Goal: Task Accomplishment & Management: Complete application form

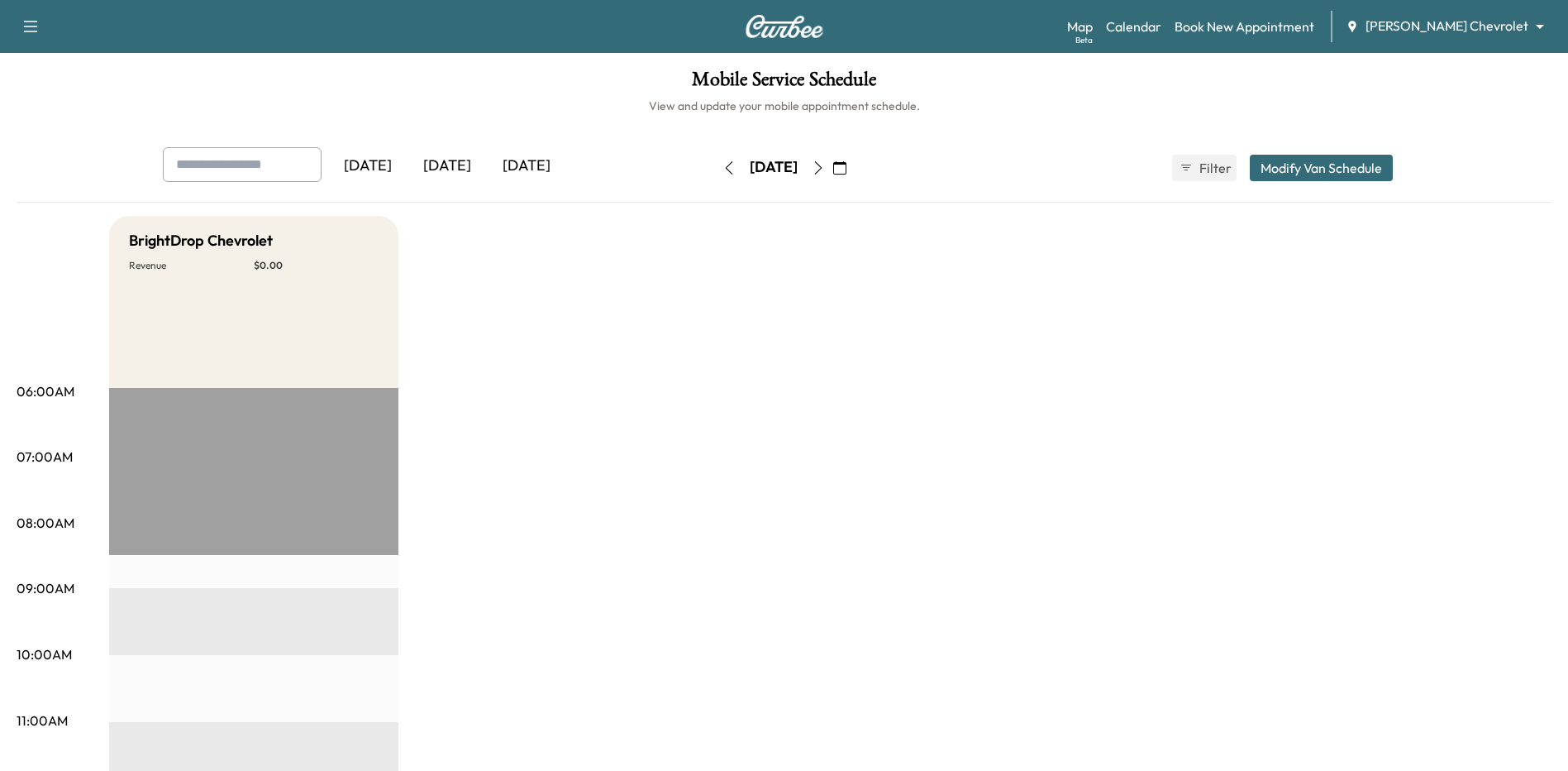
click at [536, 163] on div "[DATE]" at bounding box center [526, 166] width 80 height 38
click at [454, 158] on div "[DATE]" at bounding box center [448, 166] width 80 height 38
click at [1509, 22] on body "Support Log Out Map Beta Calendar Book New Appointment [PERSON_NAME] Chevrolet …" at bounding box center [790, 385] width 1581 height 771
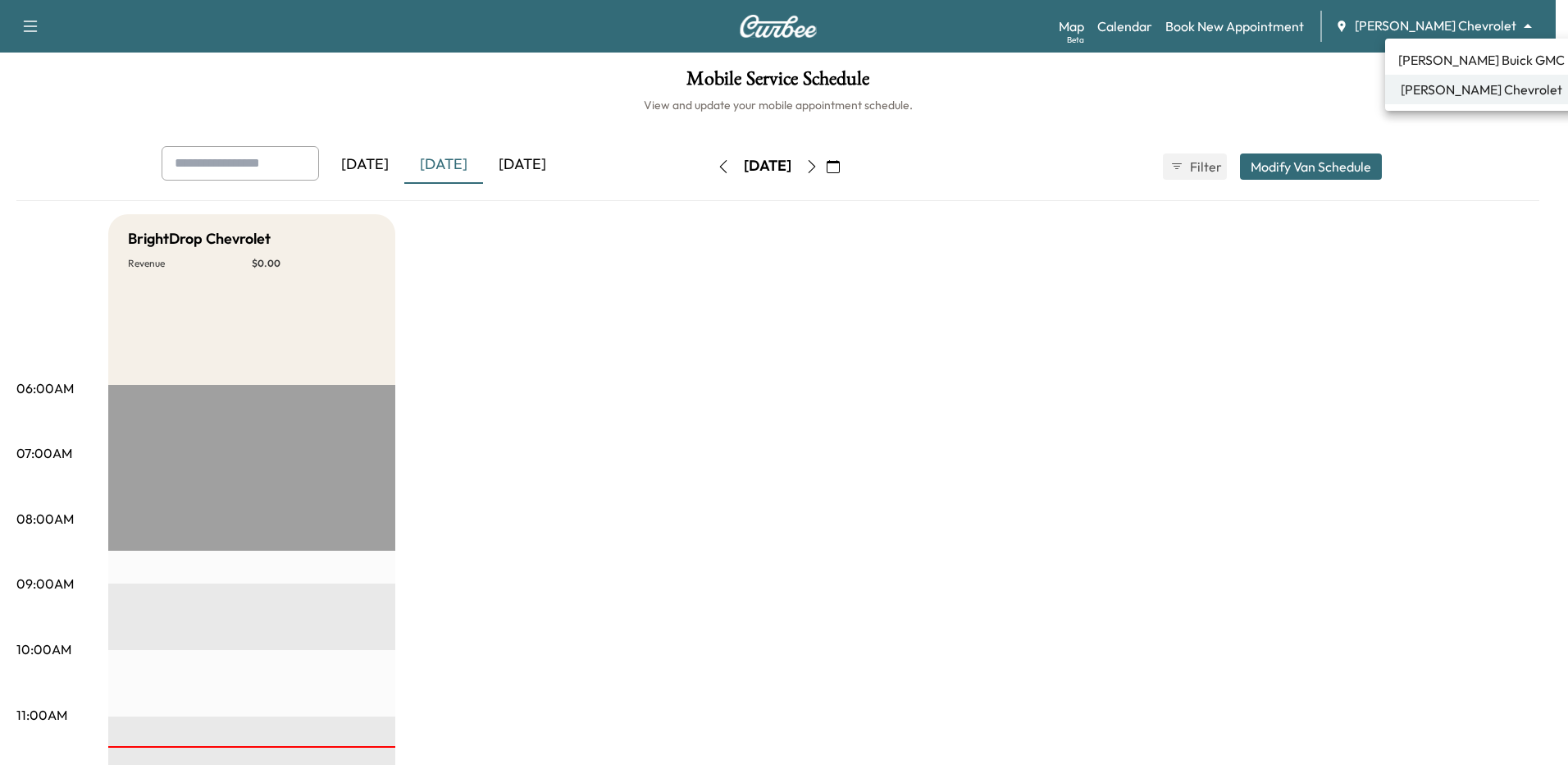
click at [1497, 22] on div at bounding box center [784, 382] width 1568 height 765
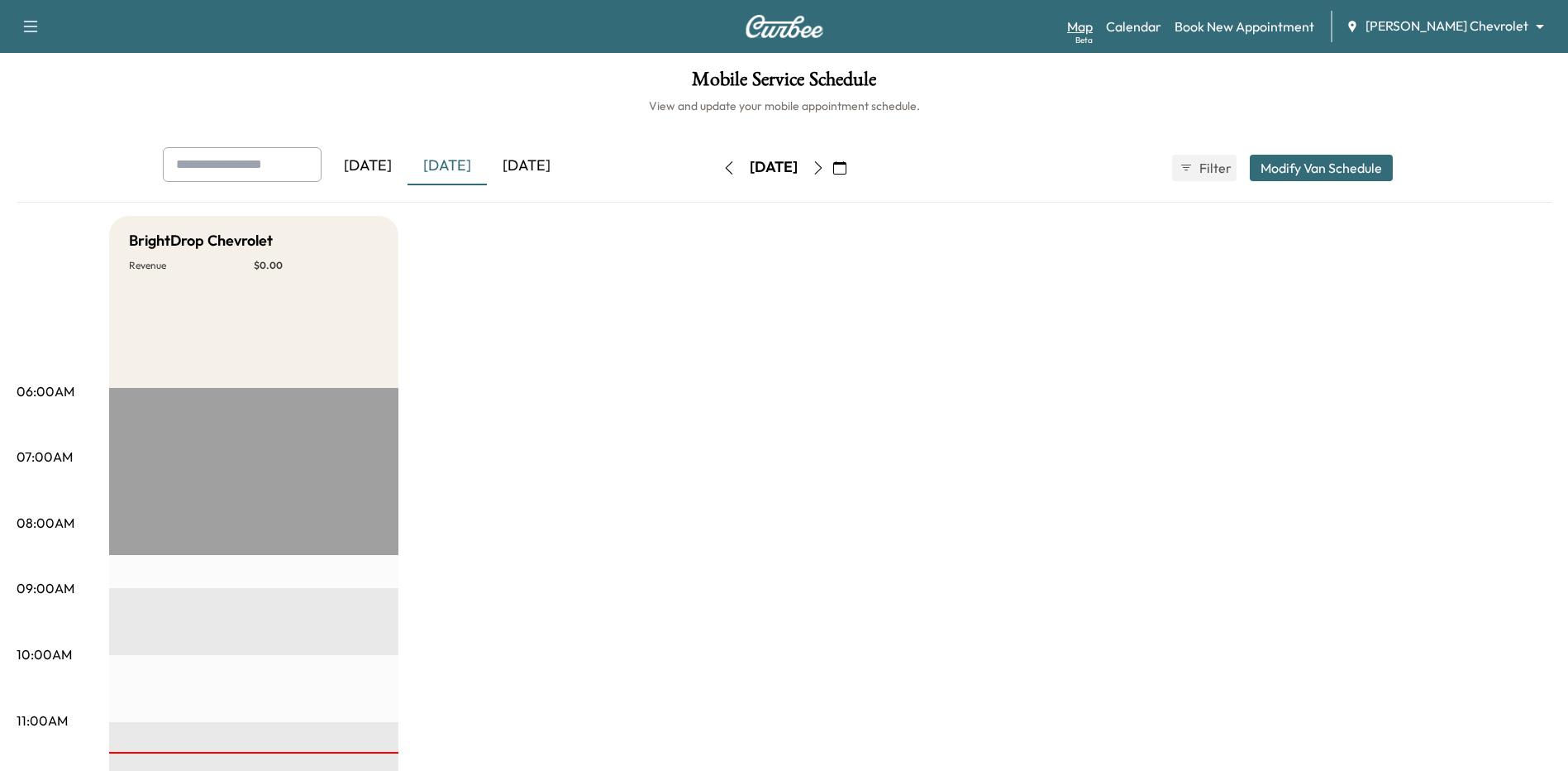
click at [1093, 22] on link "Map Beta" at bounding box center [1080, 27] width 26 height 20
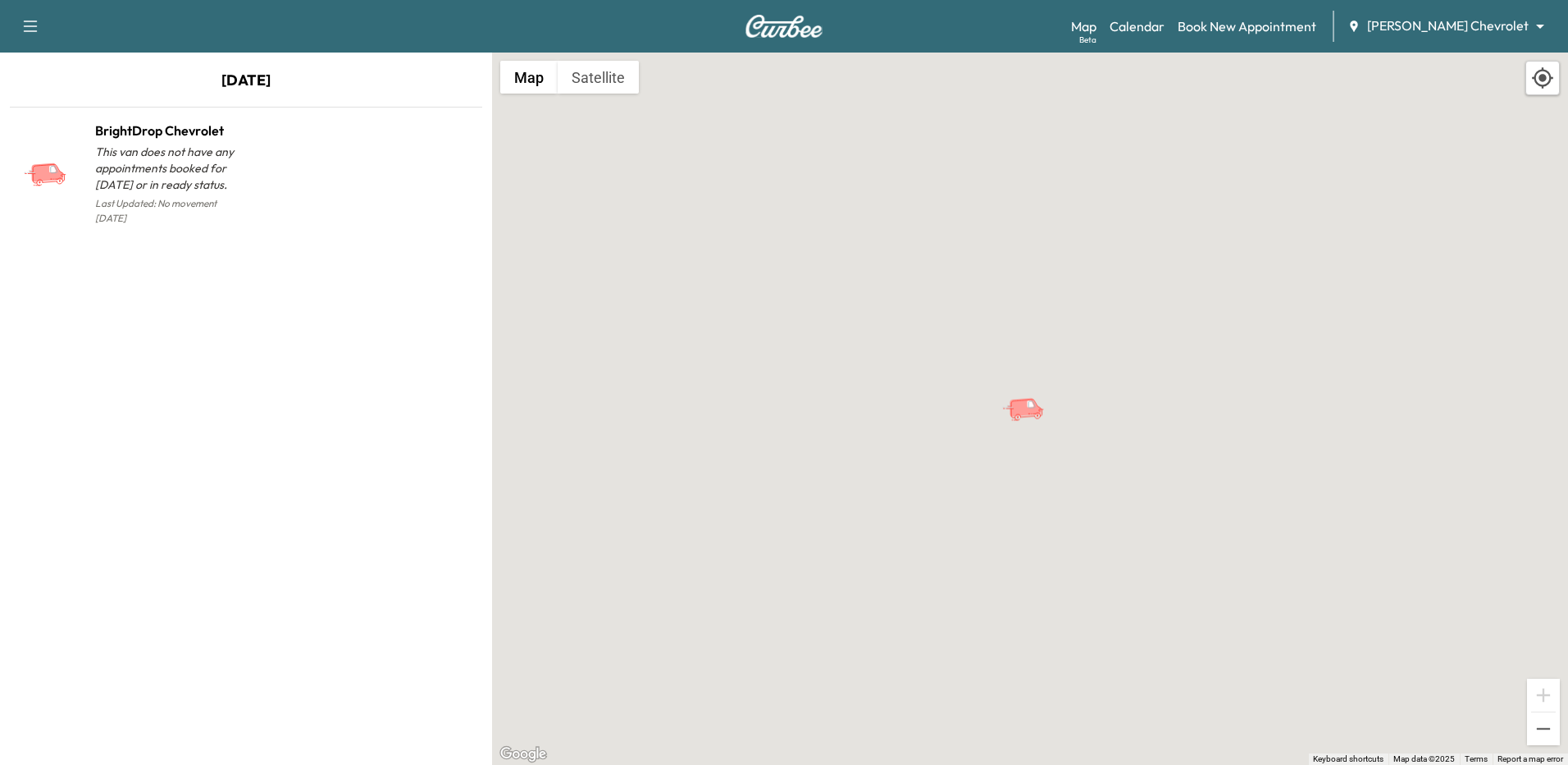
click at [1470, 21] on body "Support Log Out Map Beta Calendar Book New Appointment [PERSON_NAME] Chevrolet …" at bounding box center [784, 382] width 1568 height 765
click at [1425, 70] on li "[PERSON_NAME] Buick GMC" at bounding box center [1493, 60] width 192 height 30
click at [543, 76] on button "Map" at bounding box center [529, 76] width 57 height 33
click at [538, 110] on label "Terrain" at bounding box center [544, 108] width 46 height 17
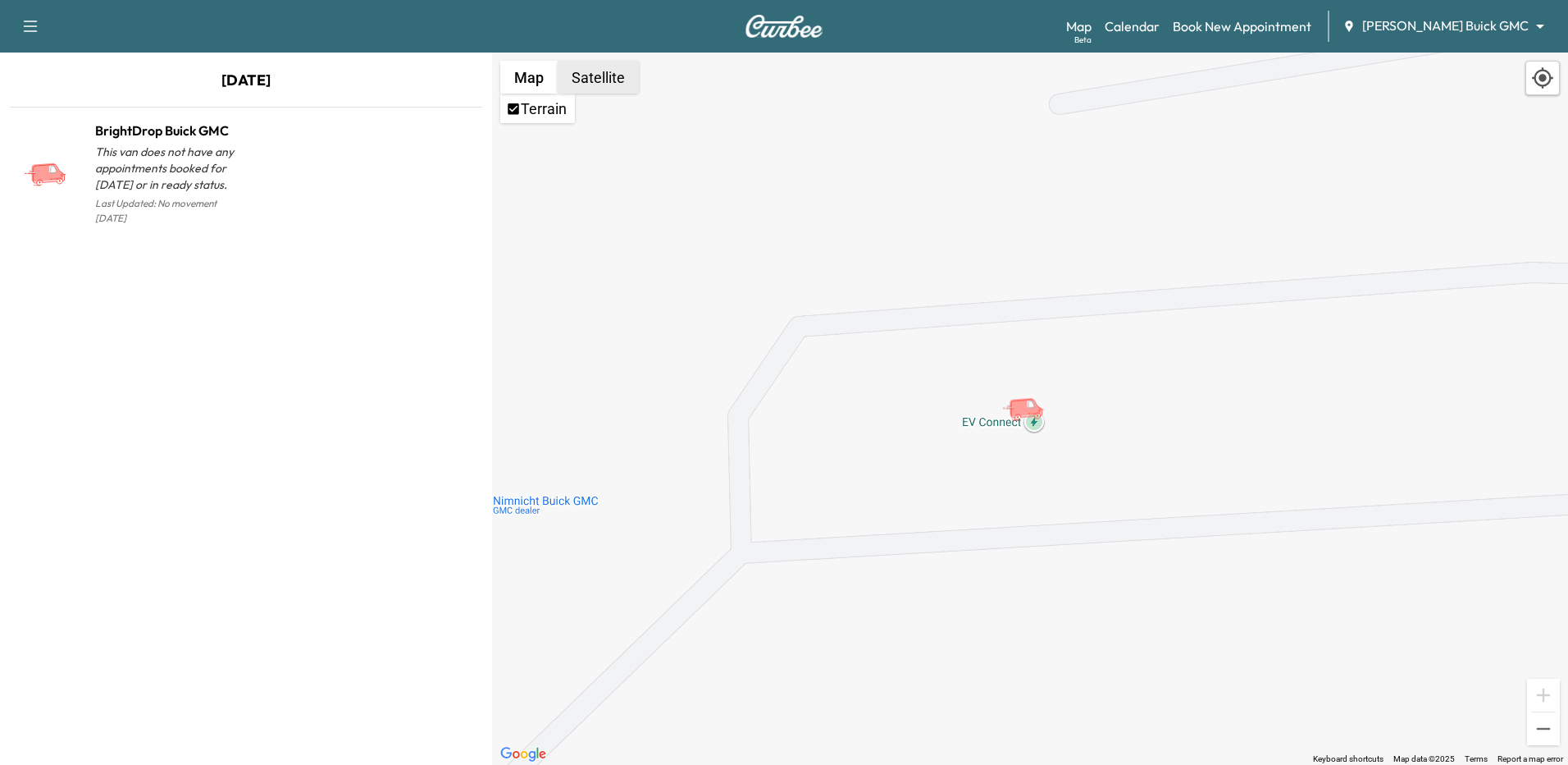
click at [584, 74] on button "Satellite" at bounding box center [598, 76] width 81 height 33
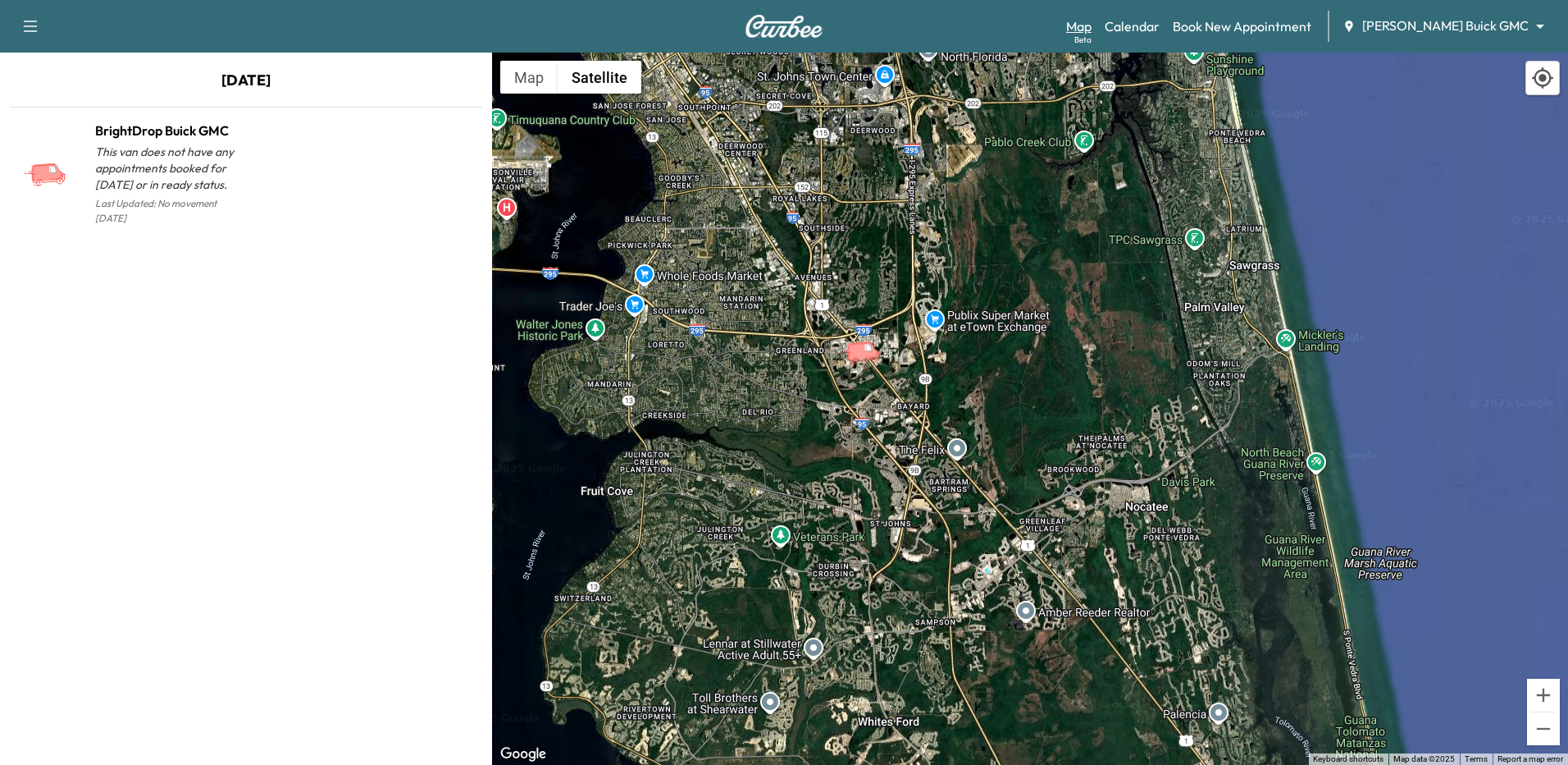
click at [1091, 22] on link "Map Beta" at bounding box center [1079, 27] width 26 height 20
click at [545, 71] on button "Map" at bounding box center [529, 76] width 57 height 33
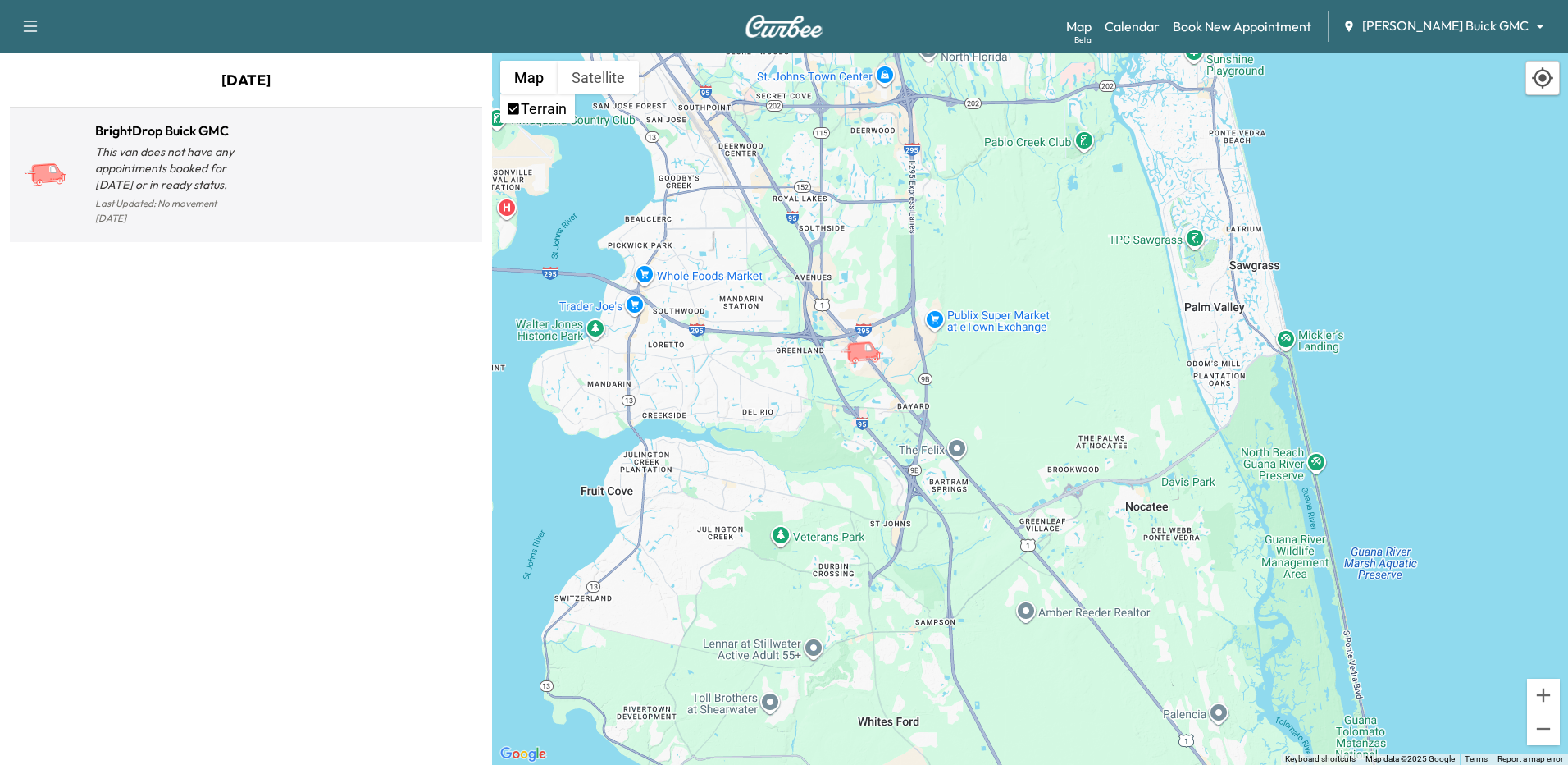
click at [189, 202] on p "Last Updated: No movement [DATE]" at bounding box center [170, 210] width 151 height 37
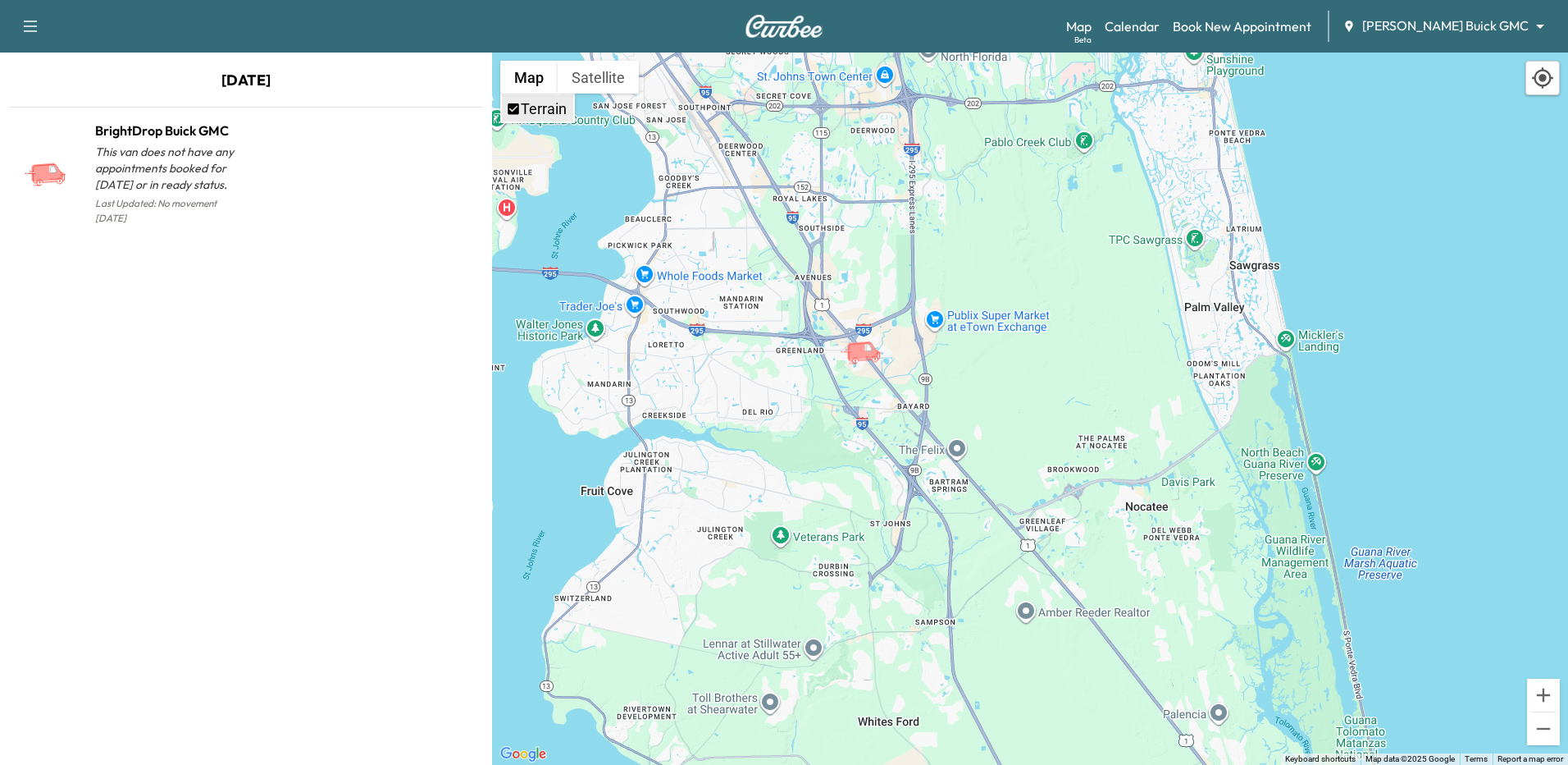
click at [533, 110] on label "Terrain" at bounding box center [544, 108] width 46 height 17
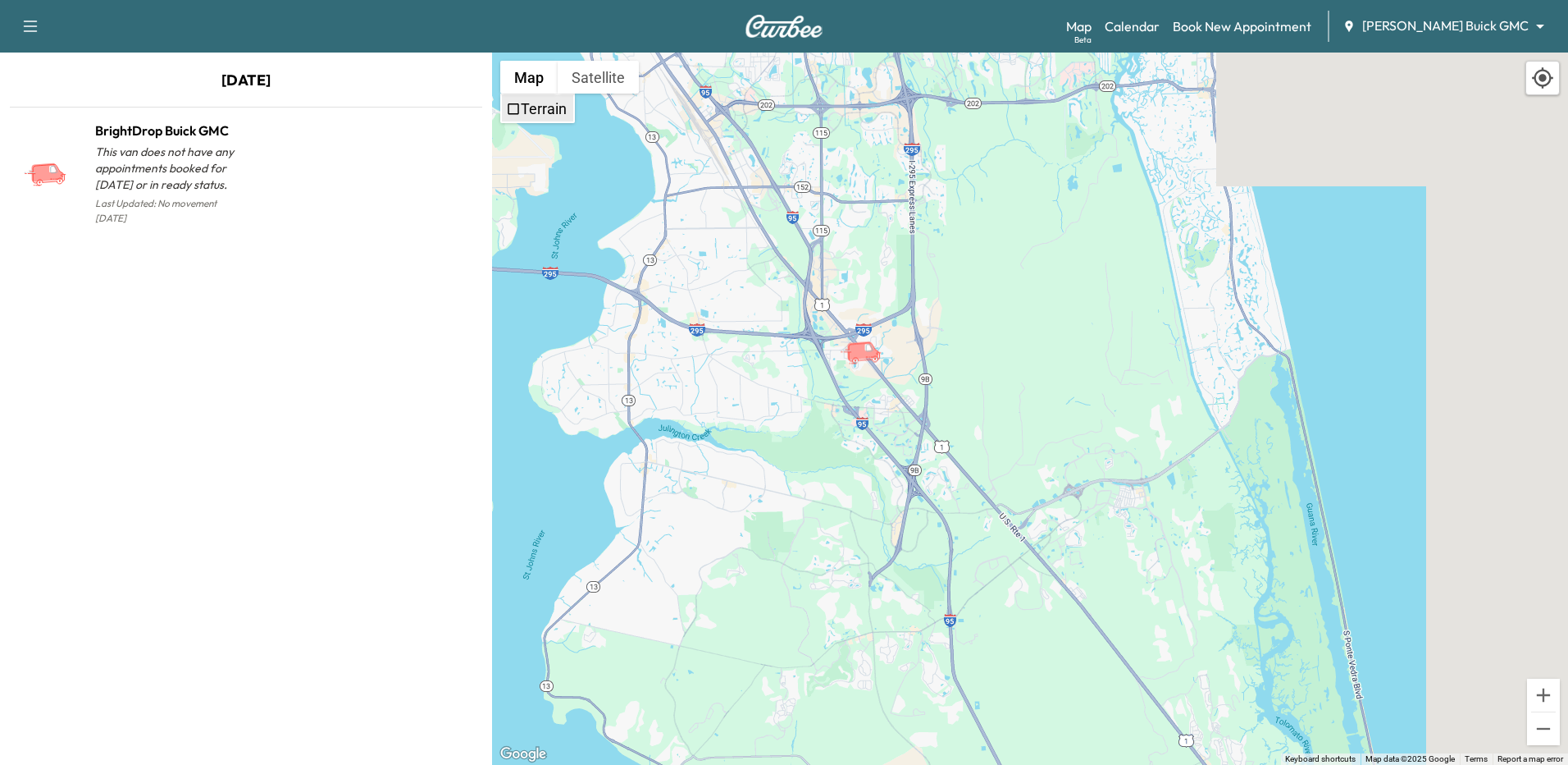
click at [539, 107] on label "Terrain" at bounding box center [544, 108] width 46 height 17
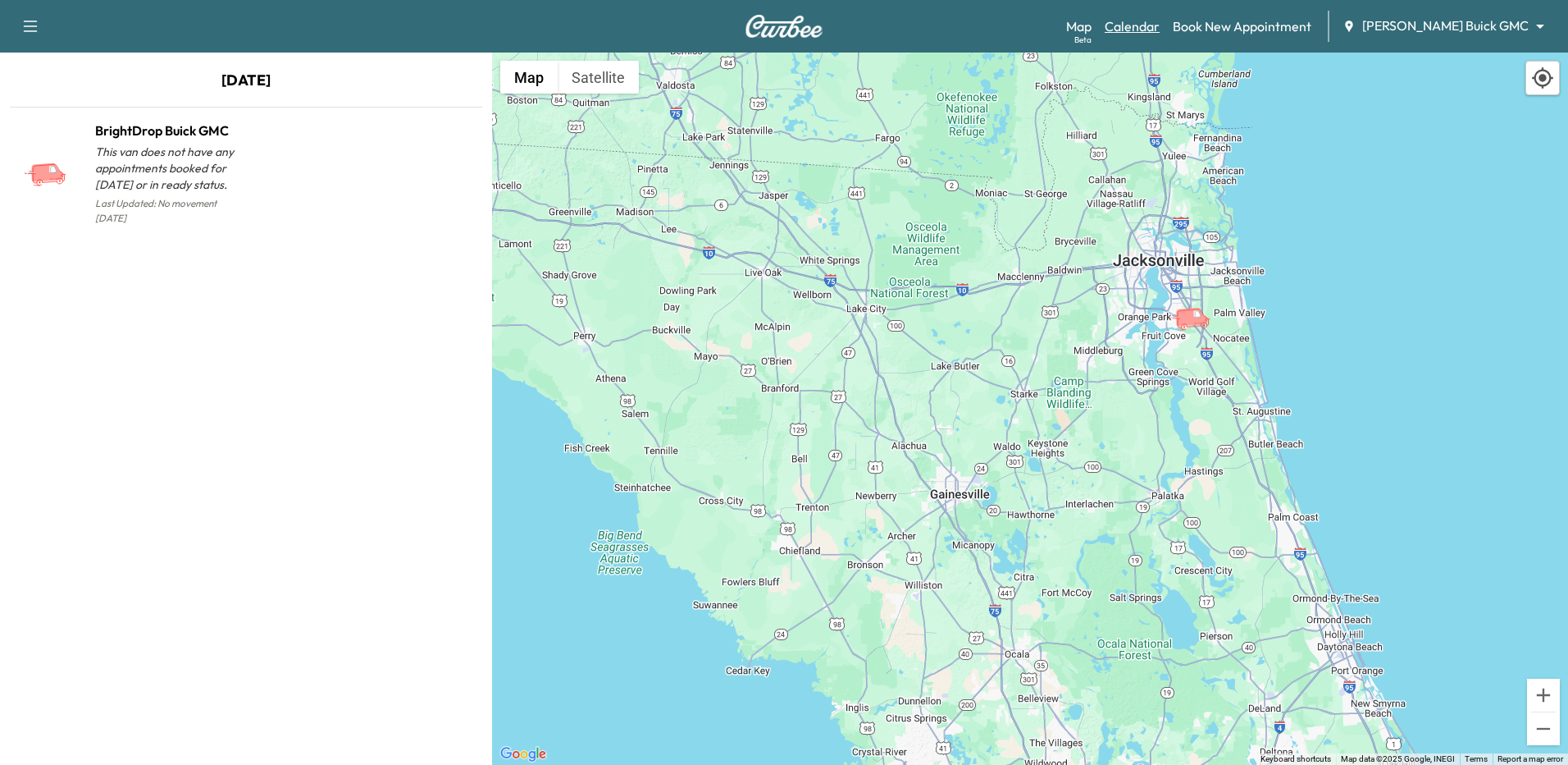
click at [1159, 27] on link "Calendar" at bounding box center [1132, 27] width 55 height 20
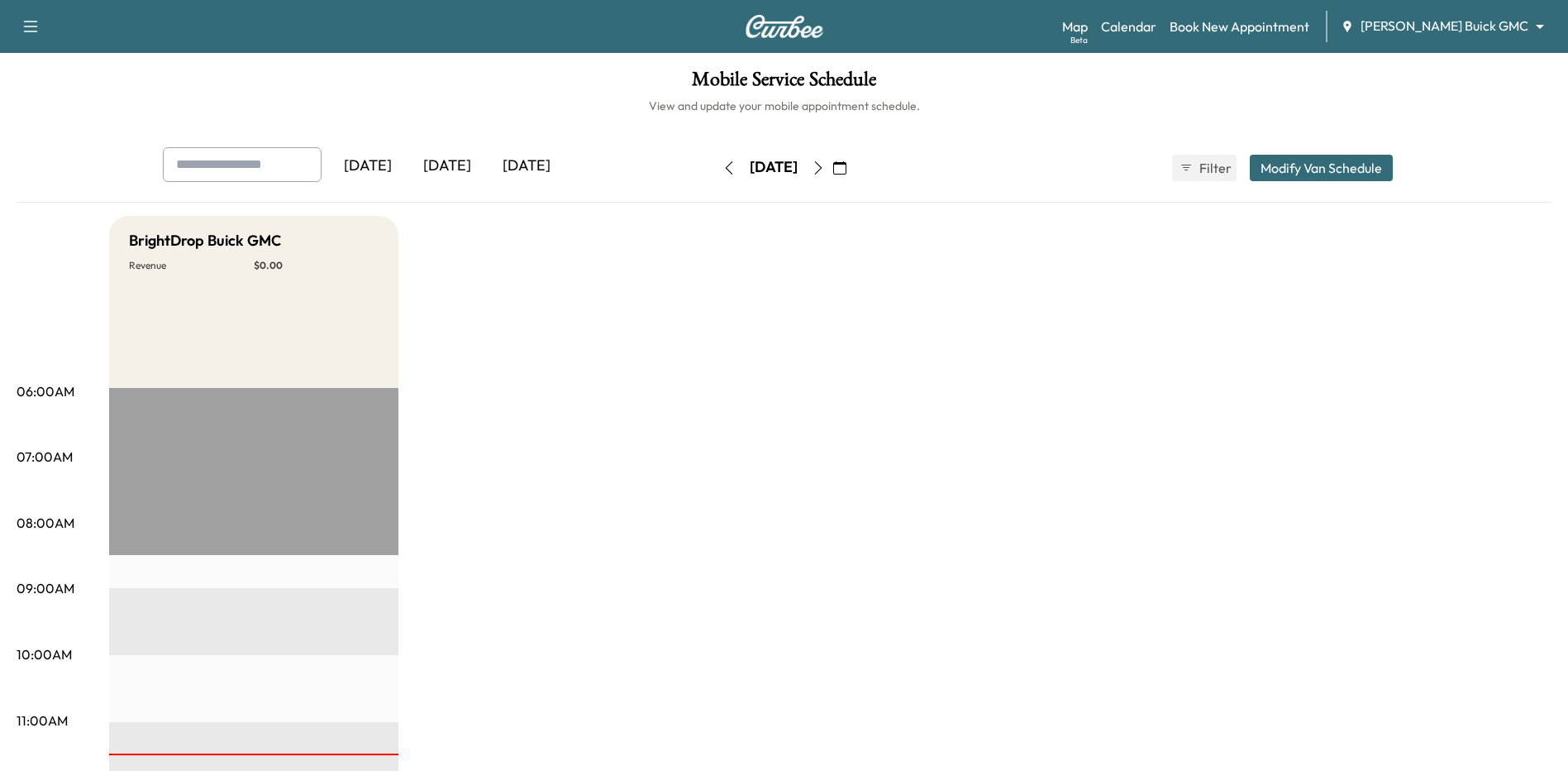
click at [466, 161] on div "[DATE]" at bounding box center [448, 166] width 80 height 38
click at [524, 157] on div "[DATE]" at bounding box center [526, 166] width 80 height 38
click at [847, 165] on icon "button" at bounding box center [840, 167] width 13 height 13
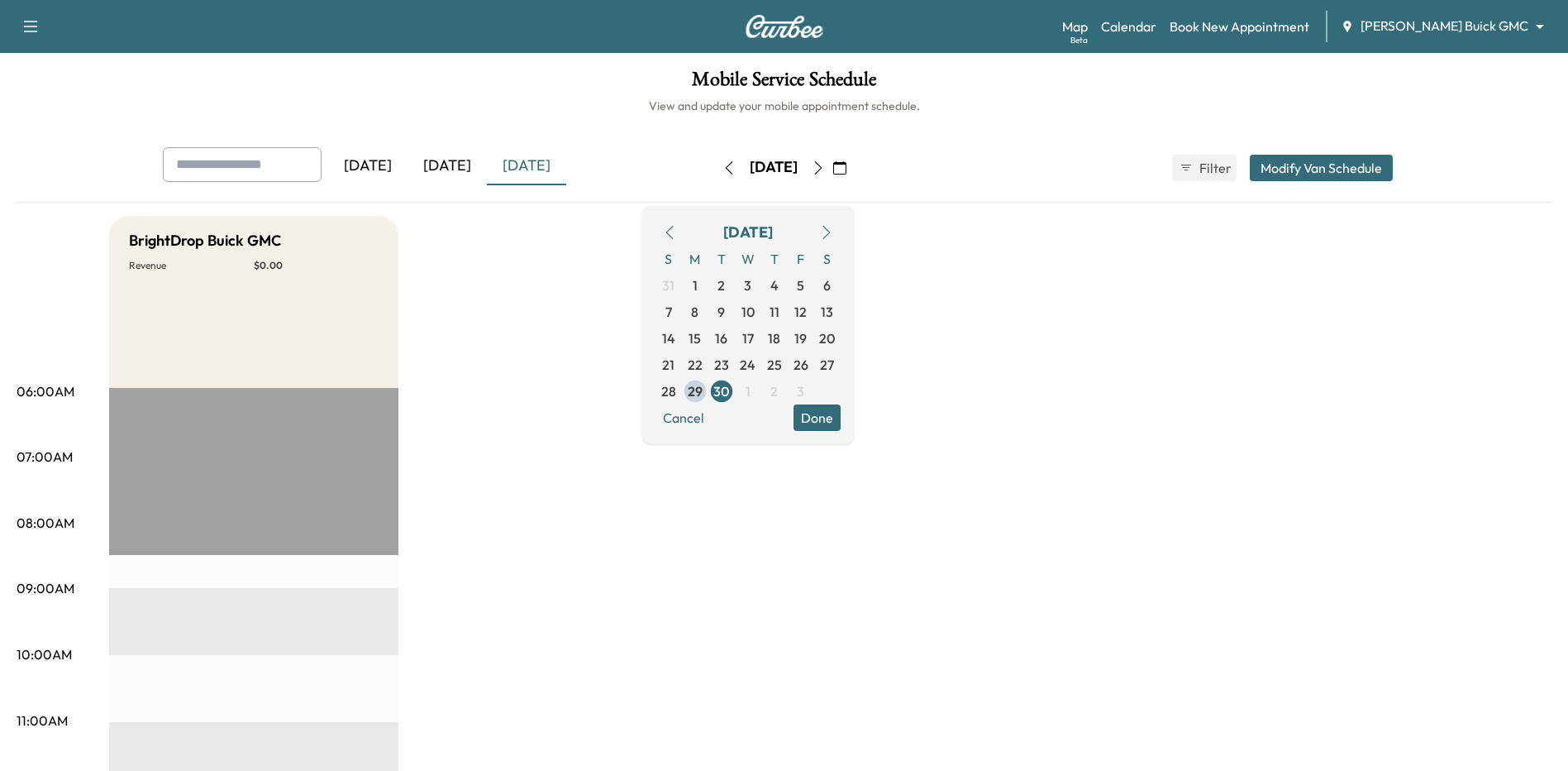
click at [841, 233] on div "[DATE]" at bounding box center [748, 232] width 185 height 27
click at [834, 231] on icon "button" at bounding box center [826, 232] width 13 height 13
click at [751, 279] on span "1" at bounding box center [748, 286] width 5 height 20
click at [778, 287] on span "2" at bounding box center [774, 286] width 7 height 20
click at [815, 286] on span "3" at bounding box center [801, 285] width 27 height 27
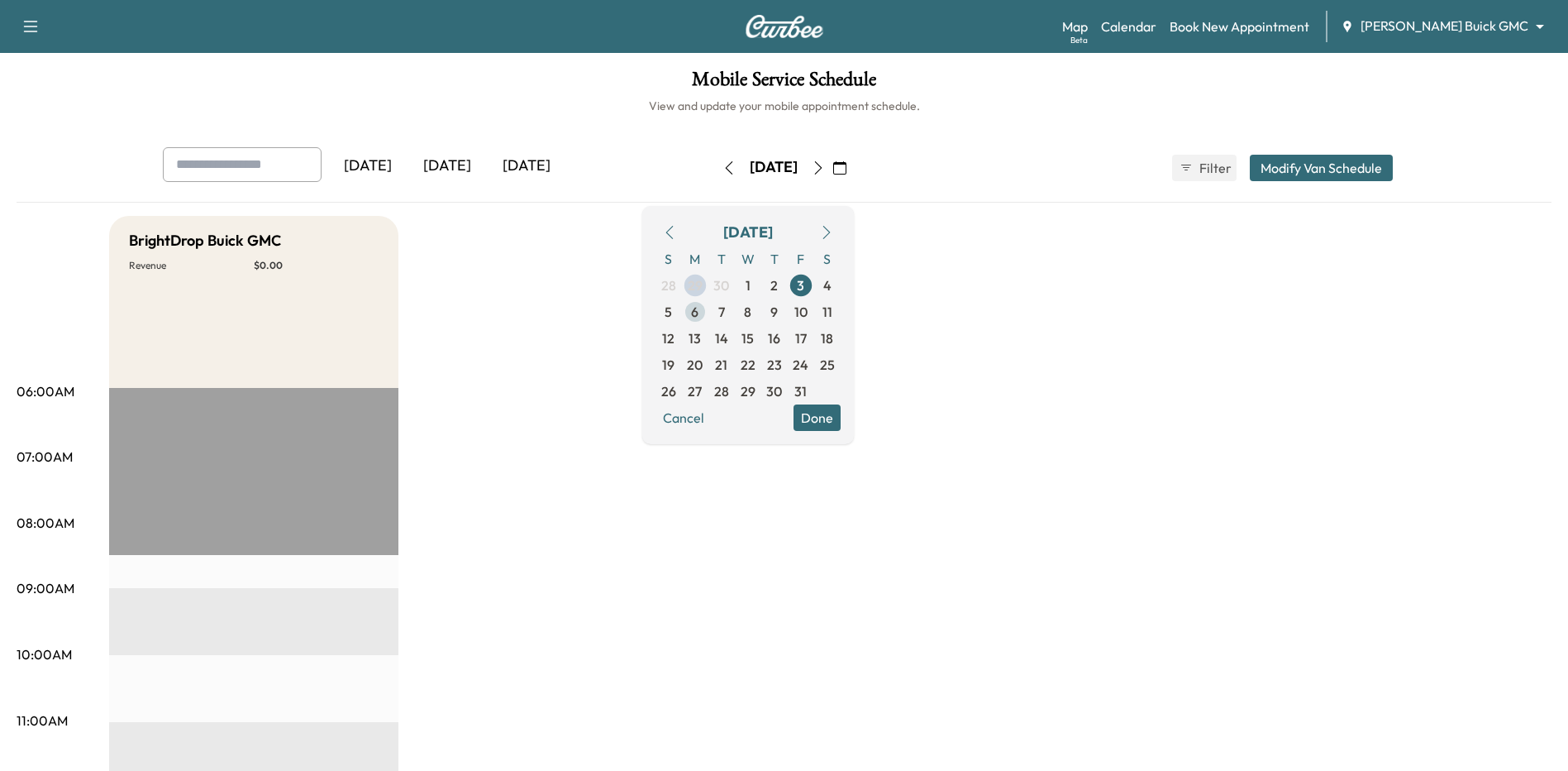
click at [698, 311] on span "6" at bounding box center [694, 311] width 7 height 20
click at [725, 308] on span "7" at bounding box center [721, 311] width 7 height 20
click at [1157, 31] on link "Calendar" at bounding box center [1129, 27] width 56 height 20
click at [798, 99] on h6 "View and update your mobile appointment schedule." at bounding box center [784, 105] width 1535 height 17
click at [789, 110] on h6 "View and update your mobile appointment schedule." at bounding box center [784, 105] width 1535 height 17
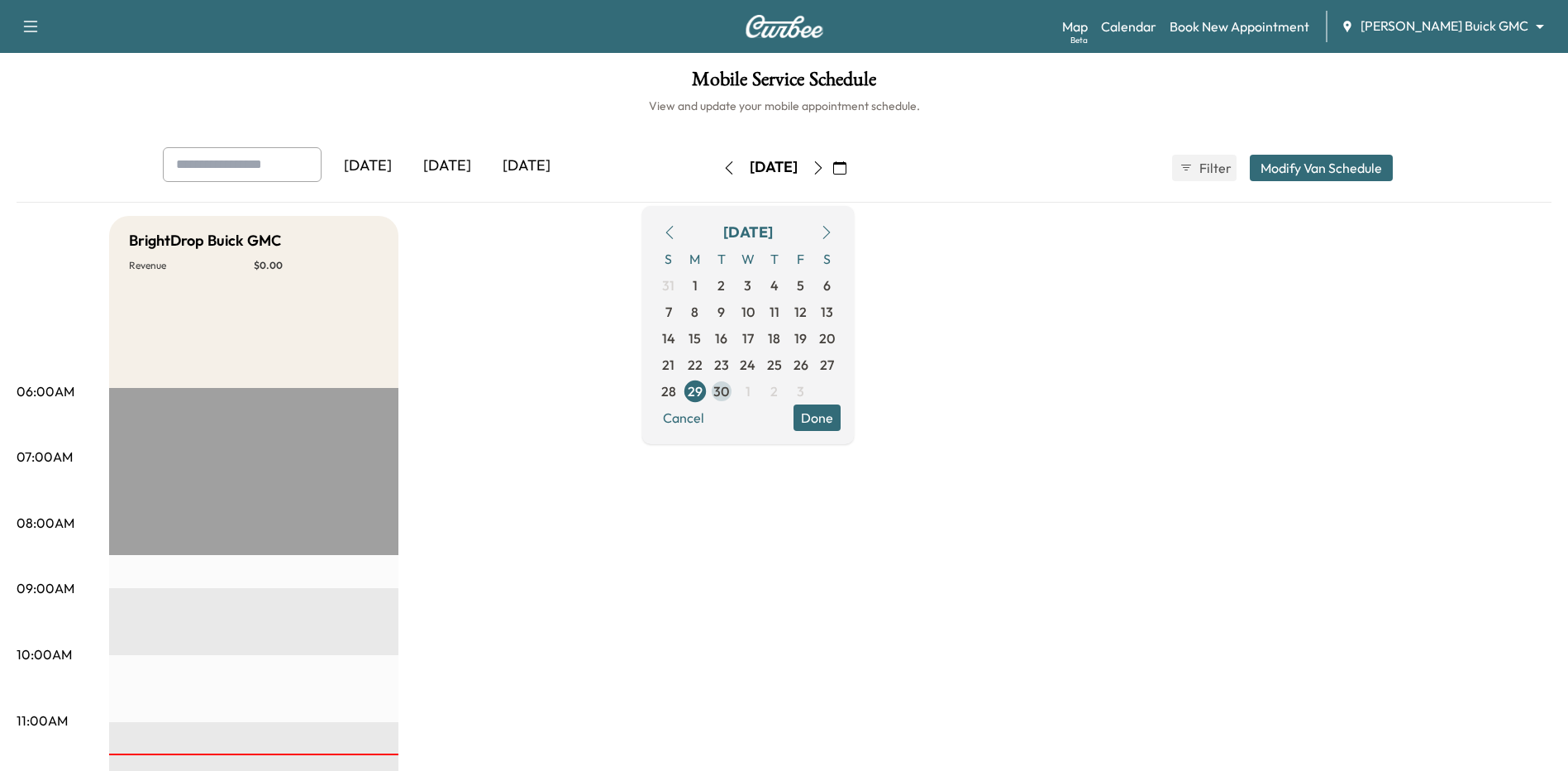
click at [729, 389] on span "30" at bounding box center [721, 391] width 16 height 20
click at [841, 413] on button "Done" at bounding box center [817, 417] width 47 height 27
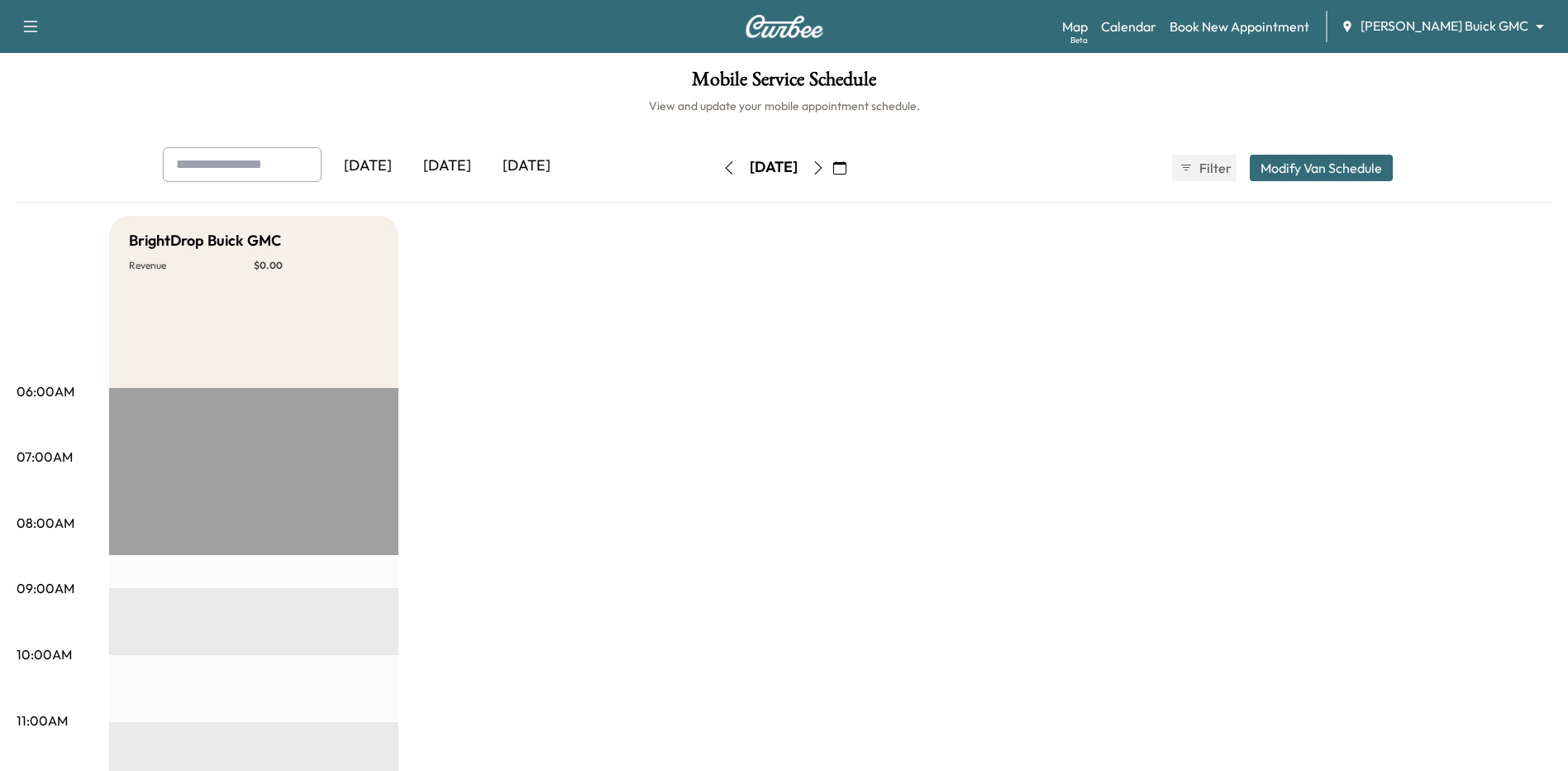
click at [782, 103] on h6 "View and update your mobile appointment schedule." at bounding box center [784, 105] width 1535 height 17
click at [1251, 25] on link "Book New Appointment" at bounding box center [1240, 27] width 139 height 20
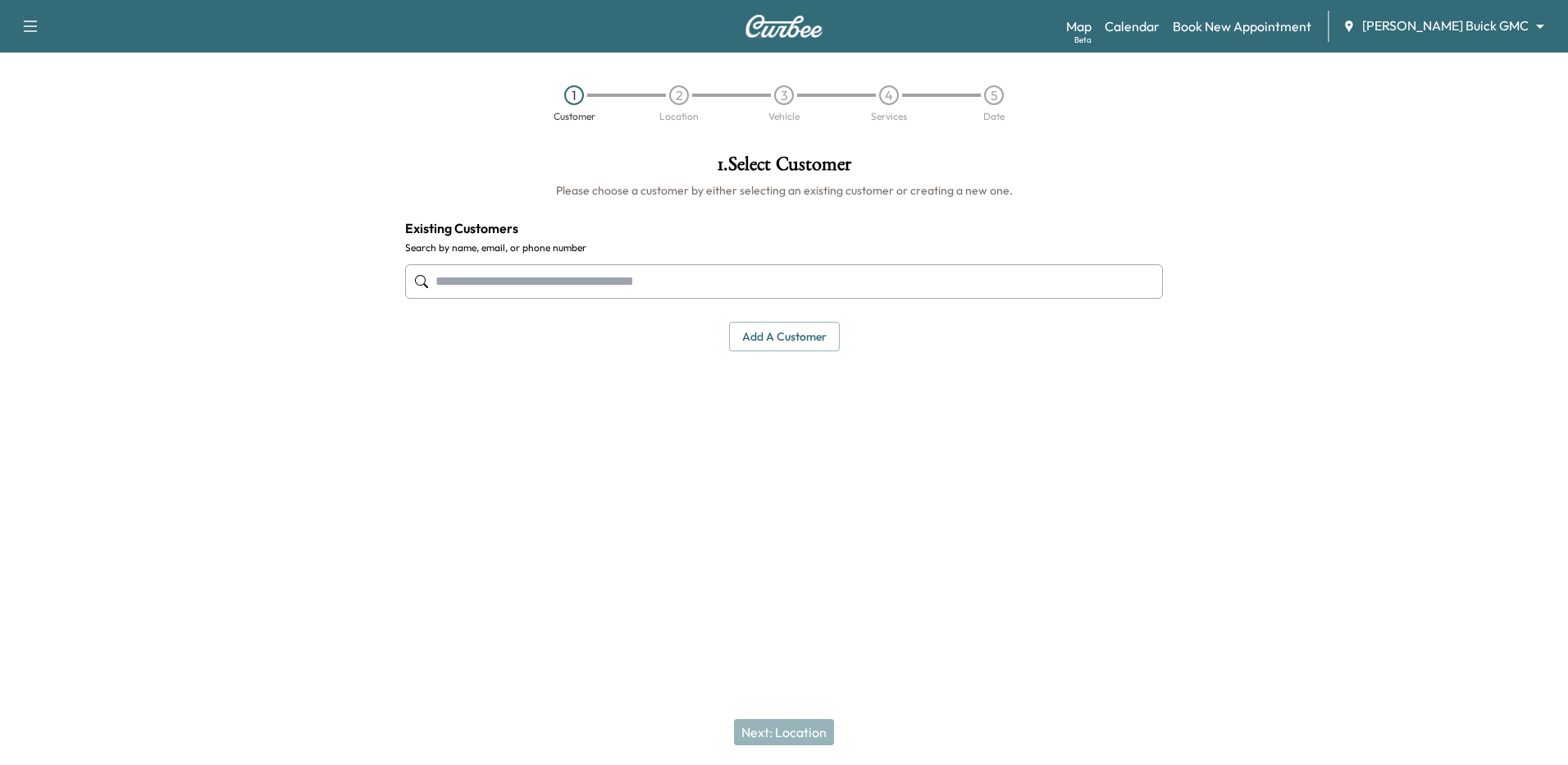
click at [550, 279] on input "text" at bounding box center [784, 281] width 758 height 35
type input "*"
type input "**********"
drag, startPoint x: 557, startPoint y: 283, endPoint x: 355, endPoint y: 258, distance: 203.5
click at [355, 258] on div "**********" at bounding box center [784, 332] width 1568 height 382
